Goal: Navigation & Orientation: Go to known website

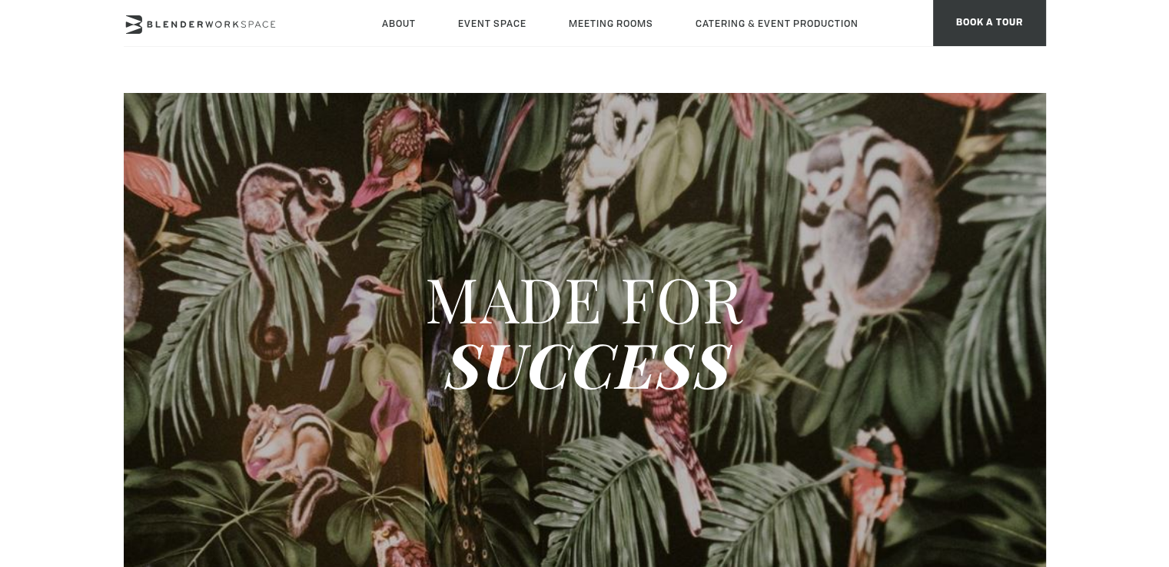
type div "[DATE]"
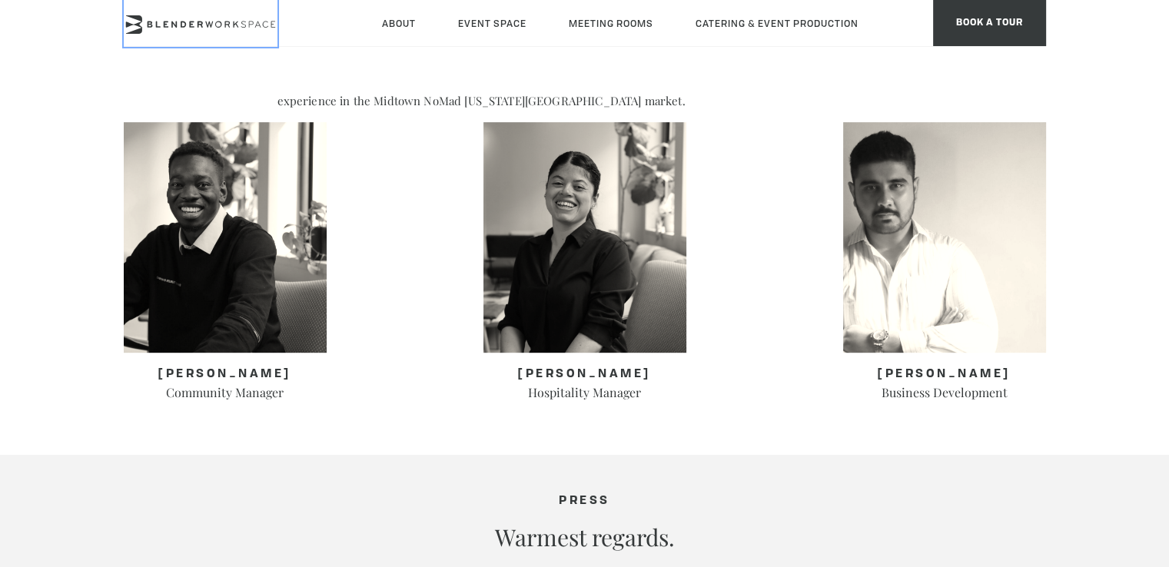
click at [219, 25] on icon at bounding box center [201, 24] width 154 height 18
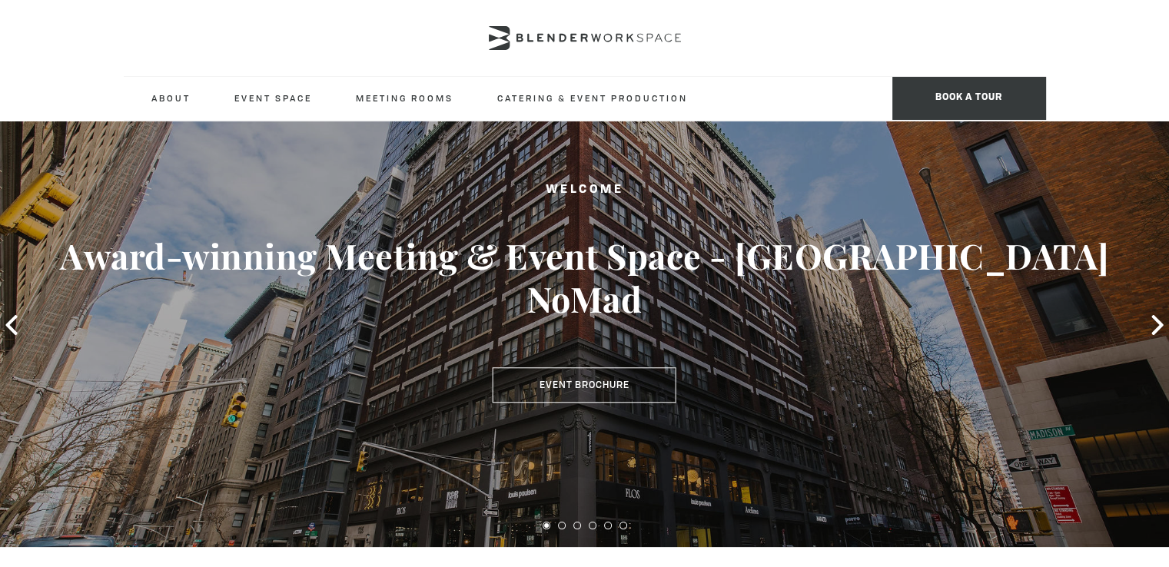
scroll to position [15, 0]
